Goal: Task Accomplishment & Management: Manage account settings

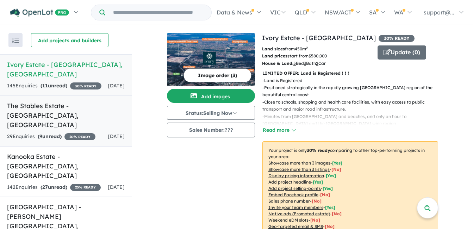
click at [89, 132] on div "29 Enquir ies ( 9 unread) 20 % READY" at bounding box center [51, 136] width 88 height 8
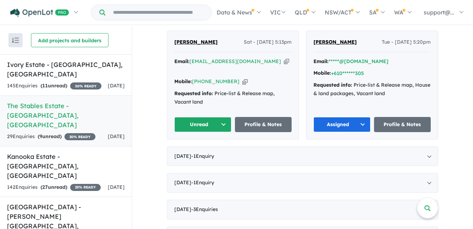
scroll to position [178, 0]
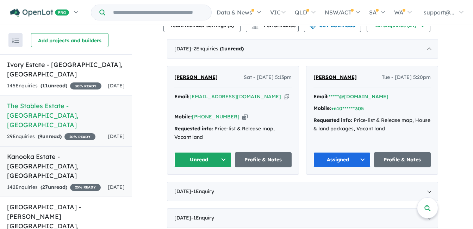
click at [82, 183] on div "142 Enquir ies ( 27 unread) 25 % READY" at bounding box center [54, 187] width 94 height 8
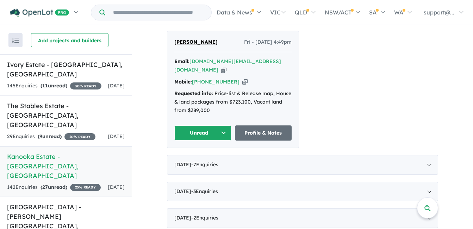
scroll to position [282, 0]
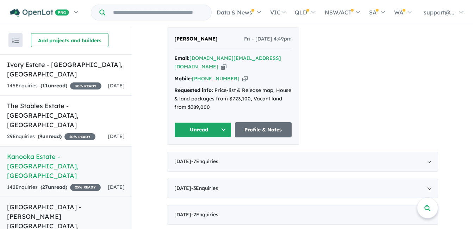
click at [81, 202] on h5 "[GEOGRAPHIC_DATA] - [PERSON_NAME][GEOGRAPHIC_DATA] , [GEOGRAPHIC_DATA]" at bounding box center [66, 221] width 118 height 38
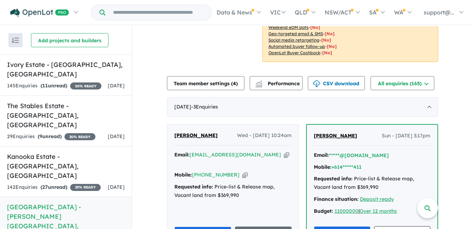
scroll to position [176, 0]
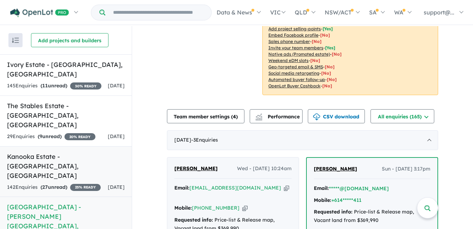
click at [71, 183] on div "142 Enquir ies ( 27 unread) 25 % READY" at bounding box center [54, 187] width 94 height 8
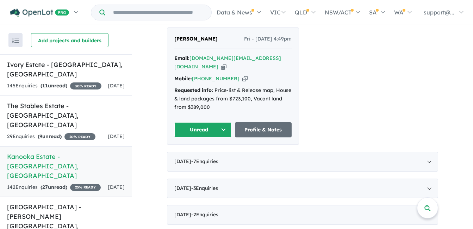
scroll to position [246, 0]
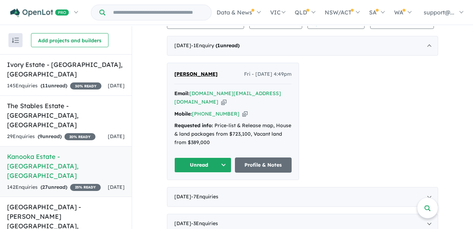
click at [226, 98] on icon "button" at bounding box center [223, 101] width 5 height 7
click at [242, 110] on icon "button" at bounding box center [244, 113] width 5 height 7
click at [180, 157] on button "Unread" at bounding box center [202, 164] width 57 height 15
click at [187, 190] on button "Assigned" at bounding box center [205, 198] width 61 height 16
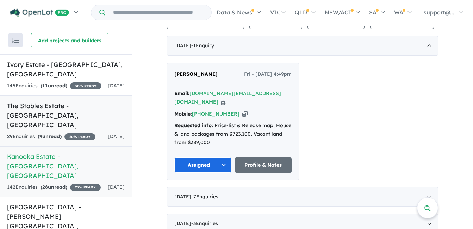
click at [95, 132] on div "29 Enquir ies ( 9 unread) 20 % READY" at bounding box center [51, 136] width 88 height 8
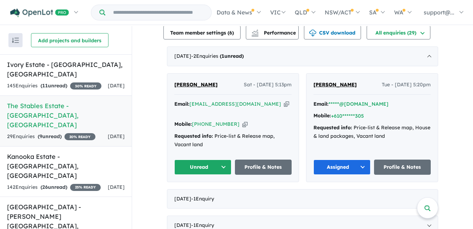
scroll to position [176, 0]
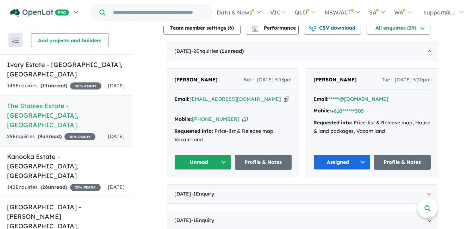
click at [284, 98] on icon "button" at bounding box center [286, 98] width 5 height 7
click at [242, 115] on icon "button" at bounding box center [244, 118] width 5 height 7
click at [195, 155] on button "Unread" at bounding box center [202, 162] width 57 height 15
click at [194, 187] on button "Assigned" at bounding box center [205, 195] width 61 height 16
click at [67, 63] on h5 "[GEOGRAPHIC_DATA] - [GEOGRAPHIC_DATA] , [GEOGRAPHIC_DATA]" at bounding box center [66, 69] width 118 height 19
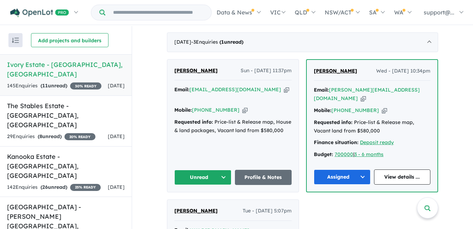
scroll to position [282, 0]
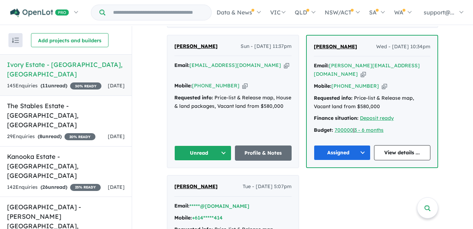
click at [284, 64] on icon "button" at bounding box center [286, 65] width 5 height 7
click at [242, 82] on icon "button" at bounding box center [244, 85] width 5 height 7
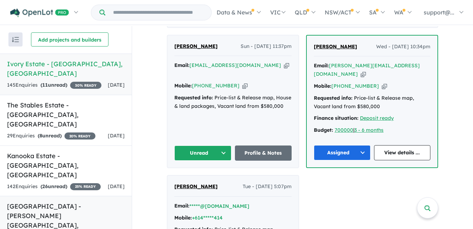
scroll to position [0, 0]
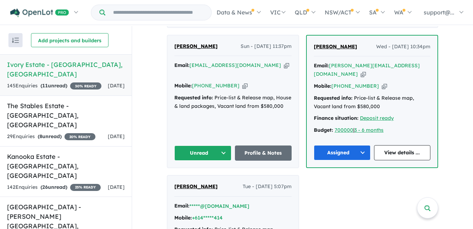
click at [198, 146] on button "Unread" at bounding box center [202, 152] width 57 height 15
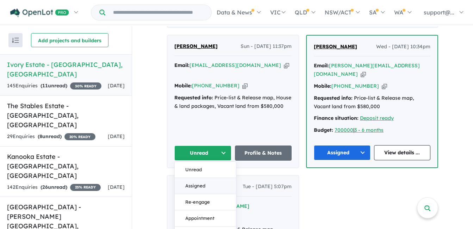
click at [194, 178] on button "Assigned" at bounding box center [205, 186] width 61 height 16
